Goal: Information Seeking & Learning: Find specific fact

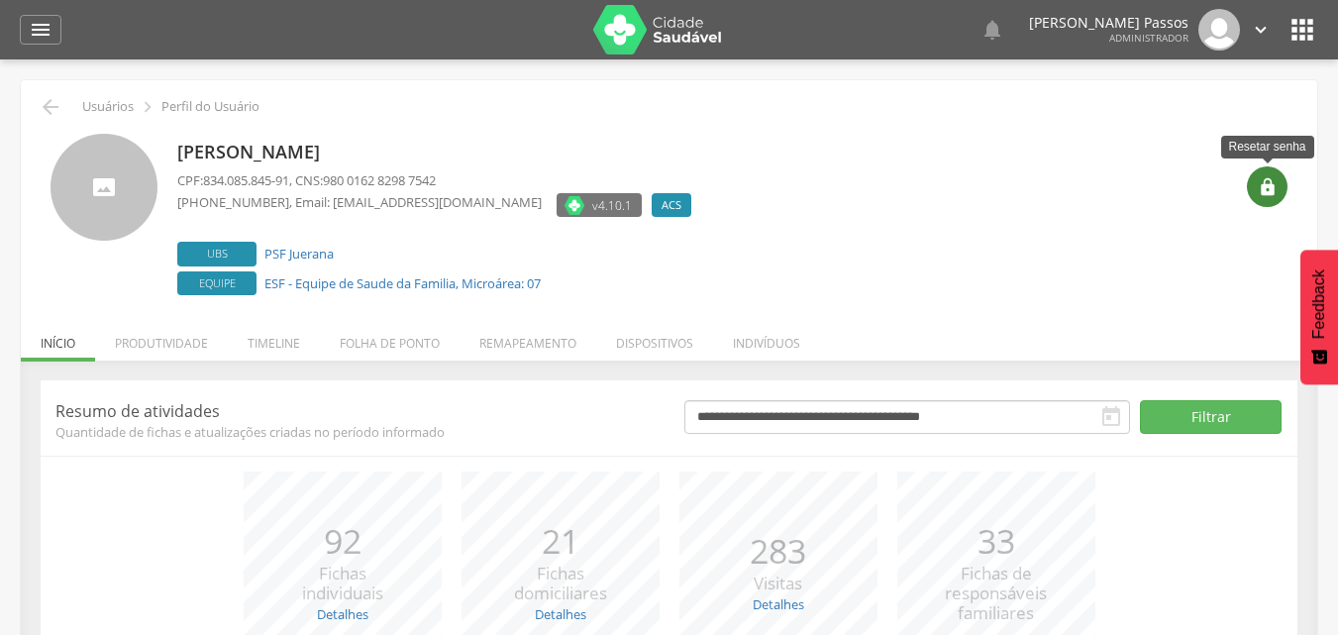
click at [1268, 192] on icon "" at bounding box center [1267, 187] width 20 height 20
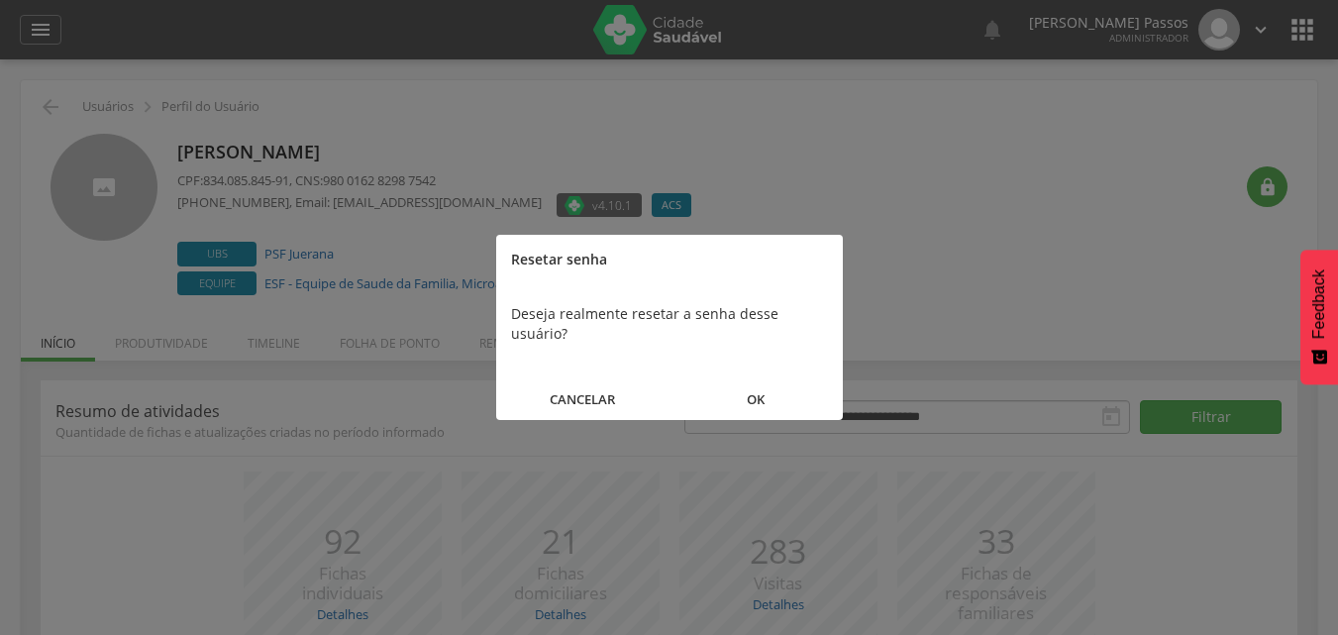
click at [767, 384] on button "OK" at bounding box center [755, 399] width 173 height 43
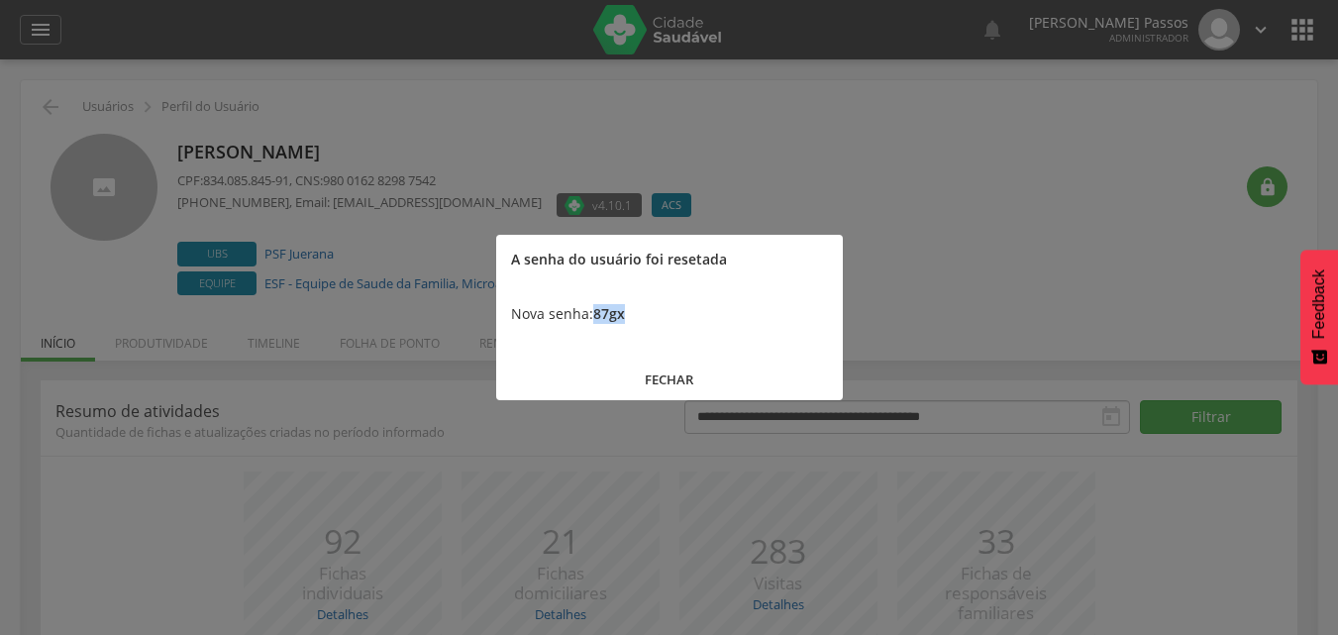
drag, startPoint x: 635, startPoint y: 311, endPoint x: 596, endPoint y: 317, distance: 39.1
click at [596, 317] on div "Nova senha: 87gx" at bounding box center [669, 313] width 347 height 59
copy b "87gx"
click at [654, 375] on button "FECHAR" at bounding box center [669, 379] width 347 height 43
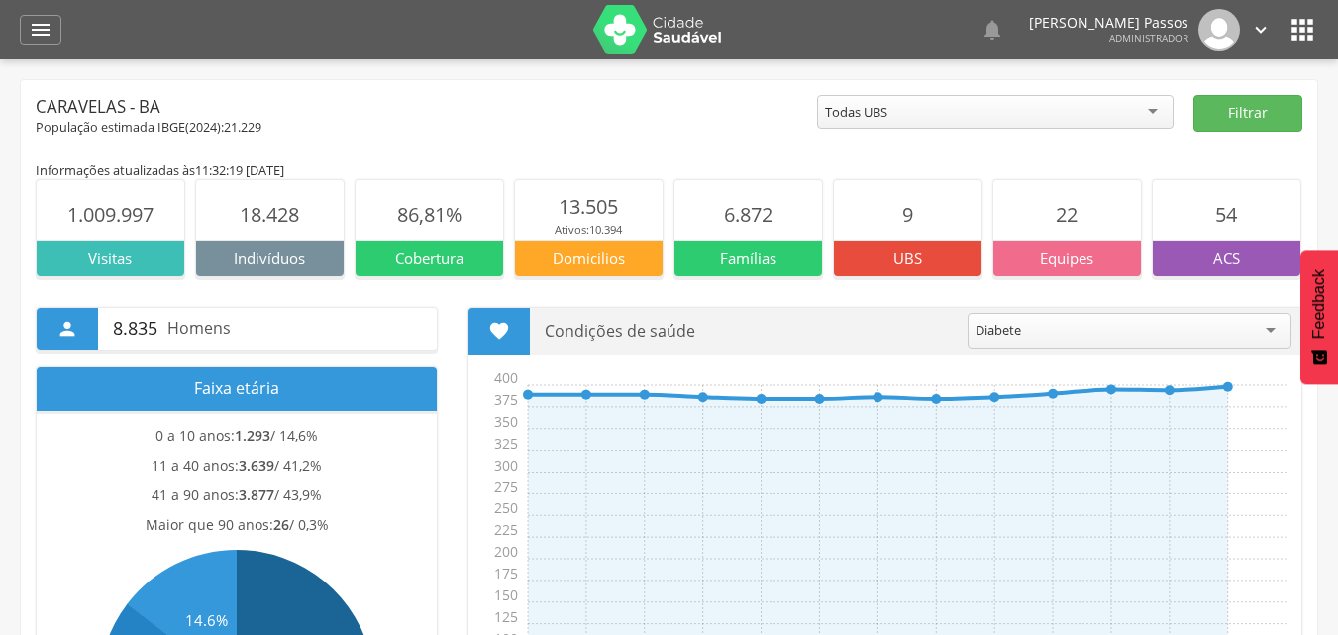
click at [1303, 24] on icon "" at bounding box center [1302, 30] width 32 height 32
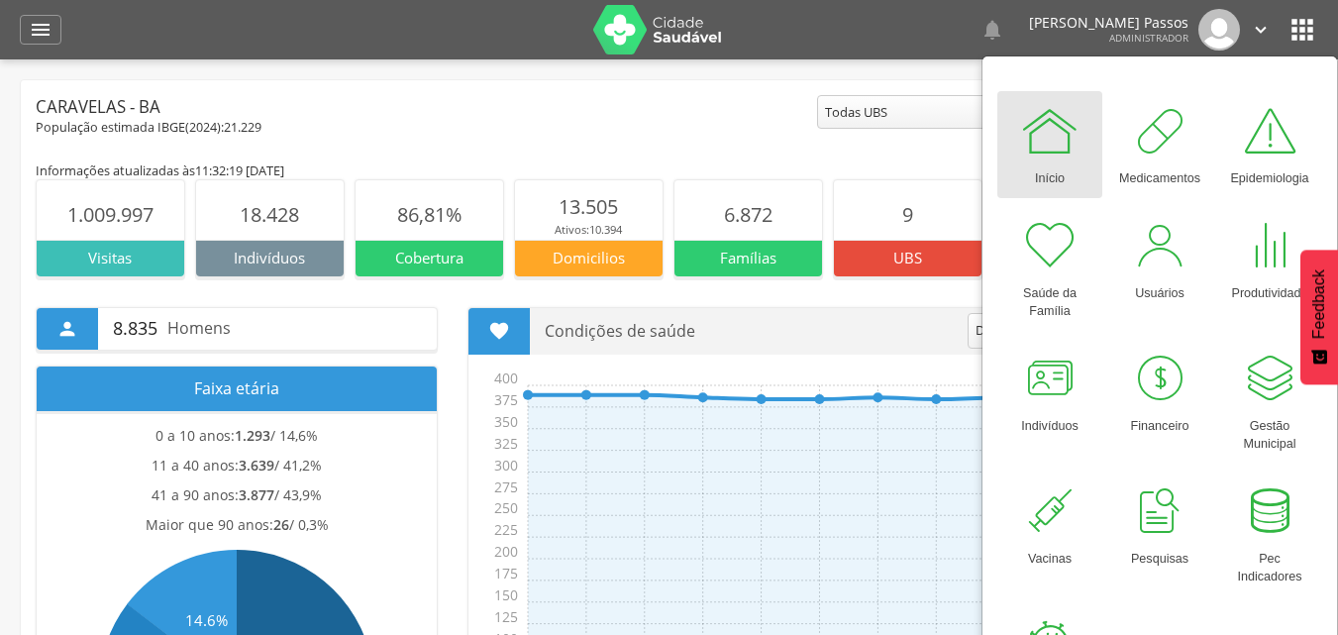
click at [737, 135] on div "População estimada IBGE( 2024 ): 21.229" at bounding box center [426, 128] width 781 height 18
